Goal: Find specific page/section: Find specific page/section

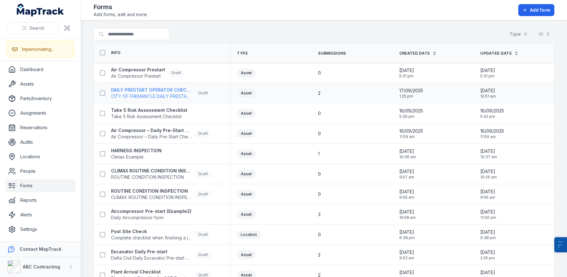
click at [160, 92] on strong "DAILY PRESTART OPERATOR CHECK SHEET" at bounding box center [151, 90] width 81 height 6
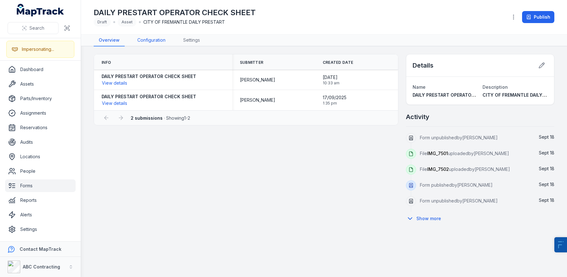
click at [146, 45] on link "Configuration" at bounding box center [151, 40] width 38 height 12
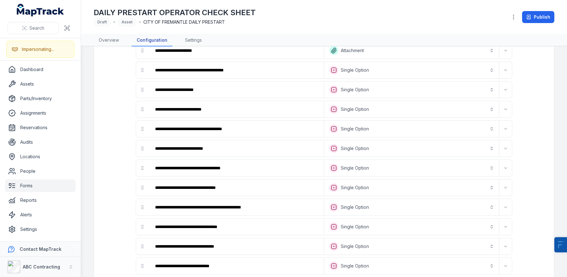
scroll to position [74, 0]
click at [37, 100] on link "Parts/Inventory" at bounding box center [40, 98] width 71 height 13
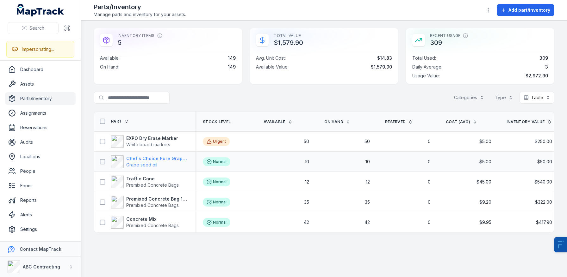
click at [154, 162] on span "Grape seed oil" at bounding box center [156, 165] width 61 height 6
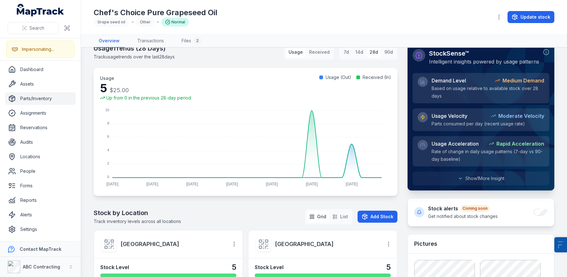
scroll to position [45, 0]
